Goal: Navigation & Orientation: Find specific page/section

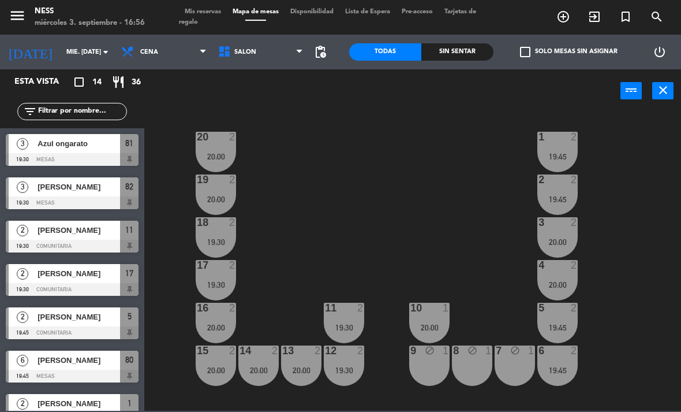
click at [81, 284] on div at bounding box center [72, 289] width 133 height 13
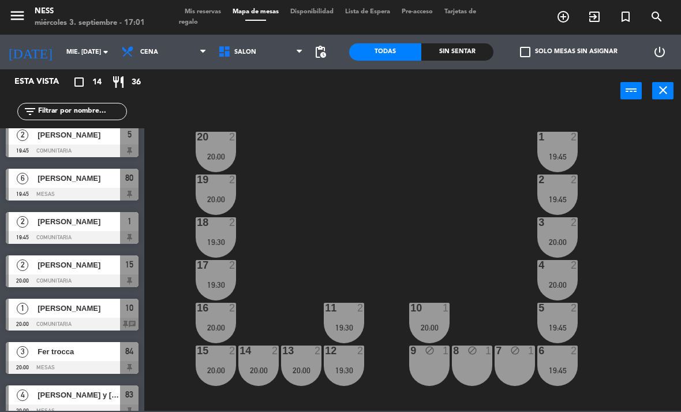
scroll to position [217, 0]
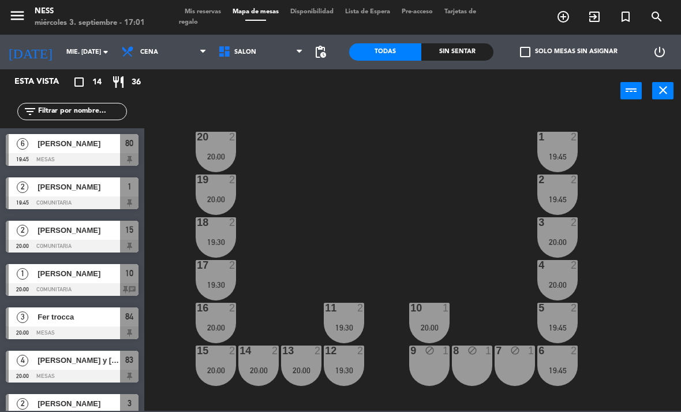
click at [84, 199] on div at bounding box center [72, 202] width 133 height 13
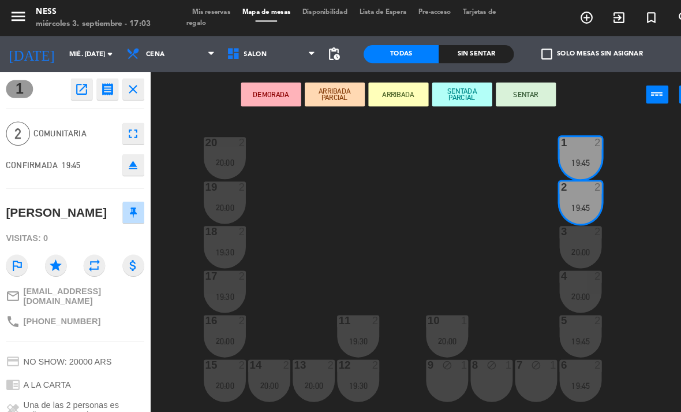
click at [135, 82] on icon "close" at bounding box center [128, 86] width 14 height 14
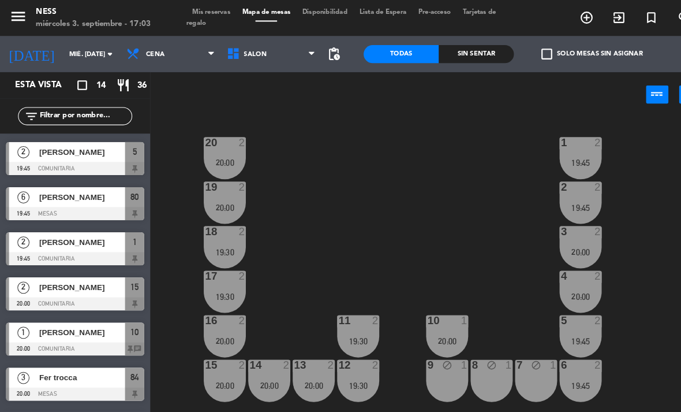
scroll to position [179, 0]
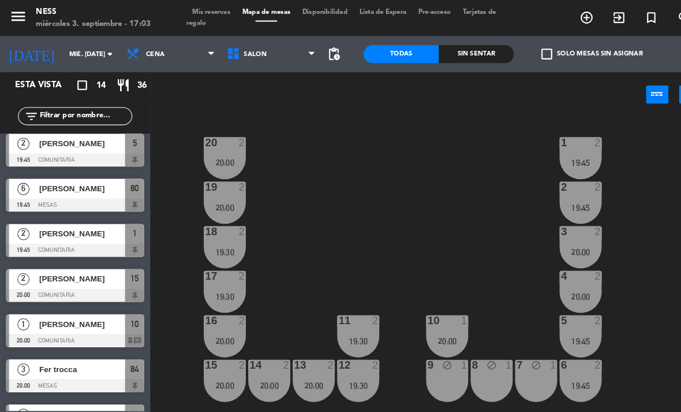
click at [87, 274] on div "[PERSON_NAME]" at bounding box center [78, 267] width 84 height 19
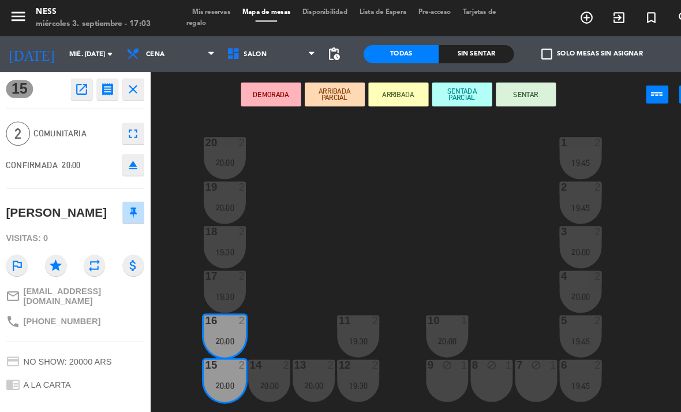
click at [218, 12] on span "Mis reservas" at bounding box center [203, 12] width 48 height 6
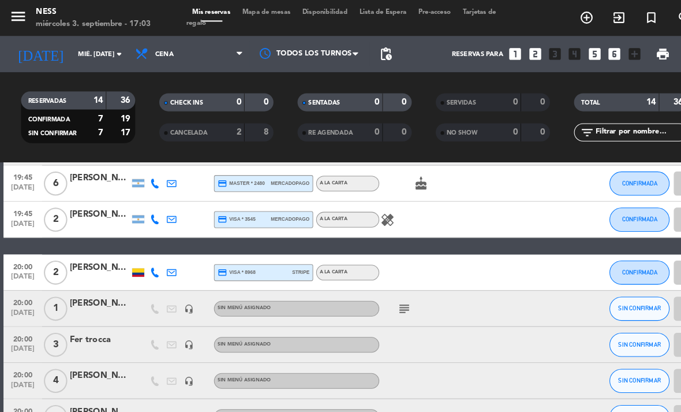
scroll to position [236, 0]
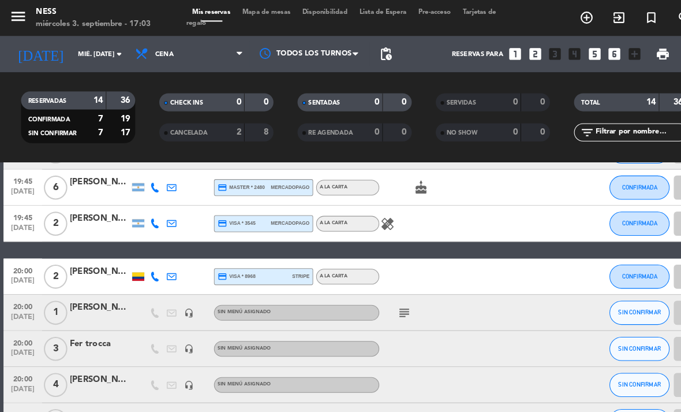
click at [271, 13] on span "Mapa de mesas" at bounding box center [256, 12] width 58 height 6
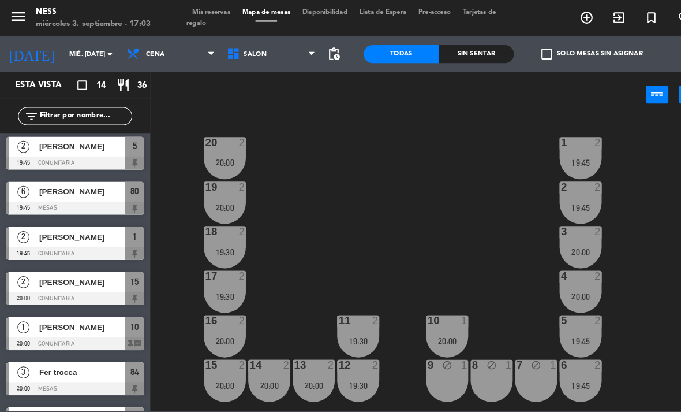
scroll to position [186, 0]
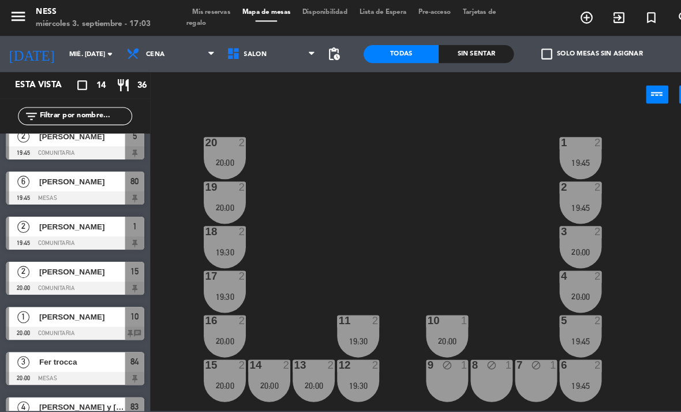
click at [62, 252] on div "[PERSON_NAME]" at bounding box center [78, 260] width 84 height 19
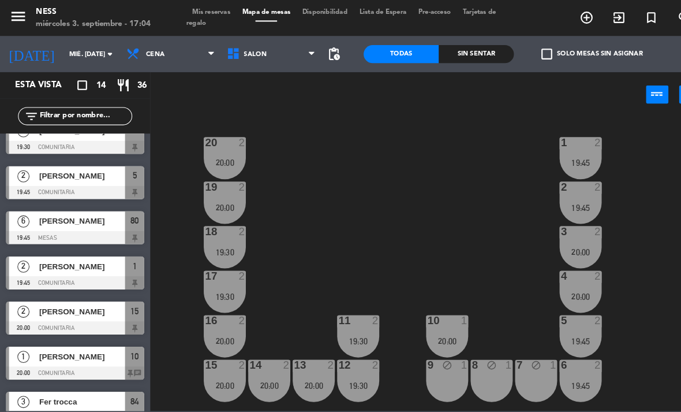
scroll to position [149, 0]
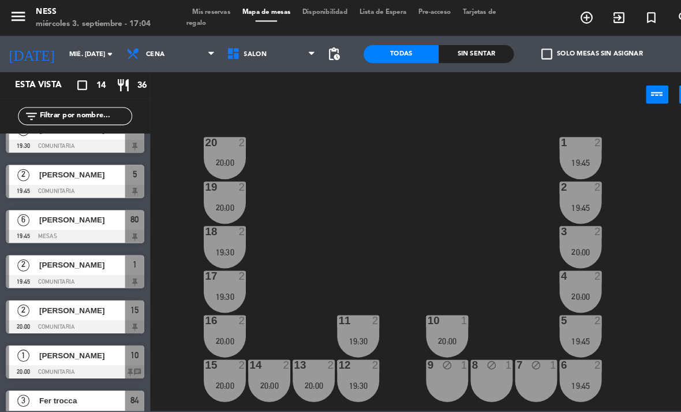
click at [89, 311] on div at bounding box center [72, 313] width 133 height 13
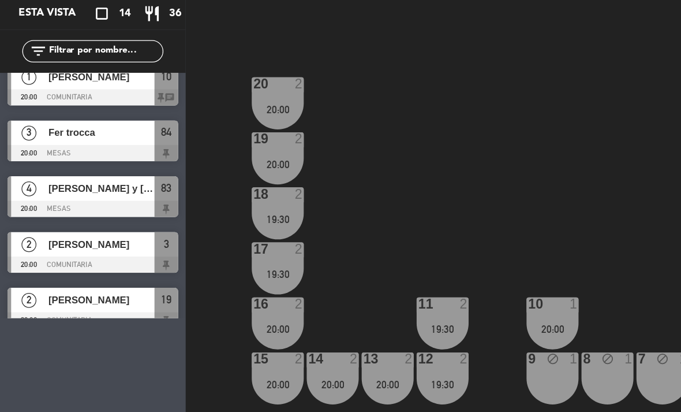
scroll to position [401, 0]
